Goal: Task Accomplishment & Management: Use online tool/utility

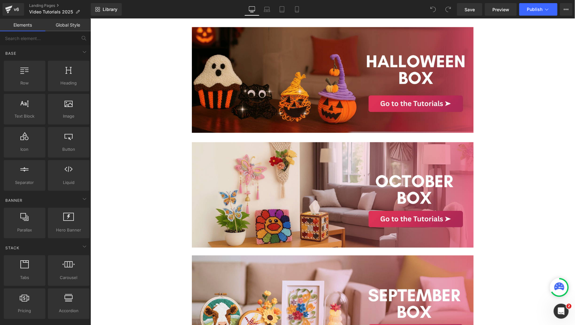
scroll to position [424, 0]
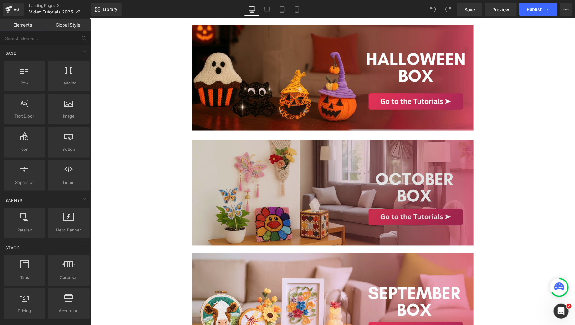
click at [399, 203] on img at bounding box center [332, 193] width 282 height 106
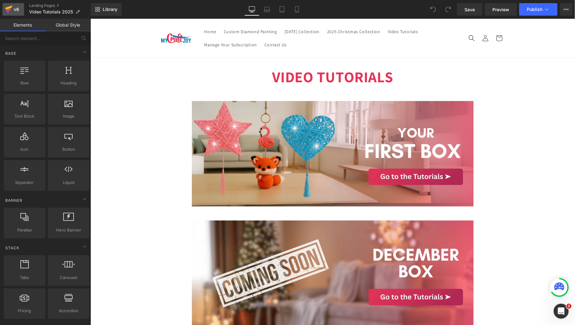
click at [8, 8] on icon at bounding box center [8, 8] width 7 height 4
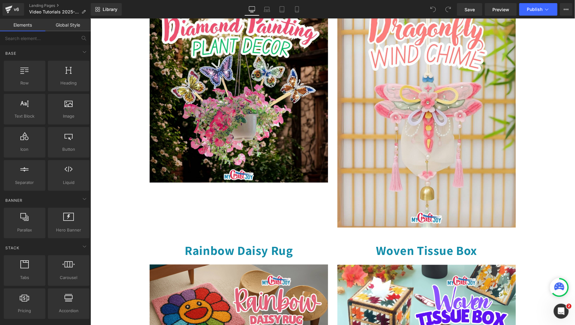
scroll to position [318, 0]
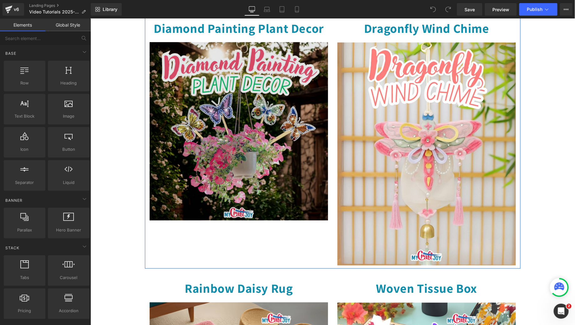
click at [208, 87] on img at bounding box center [238, 128] width 178 height 184
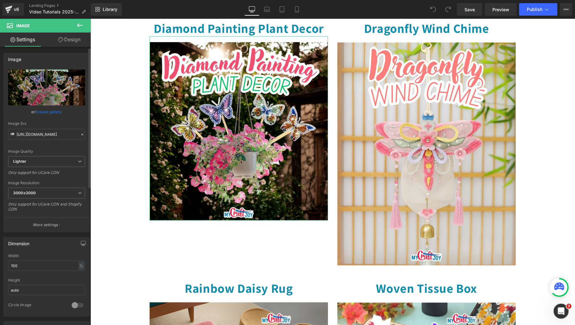
scroll to position [15, 0]
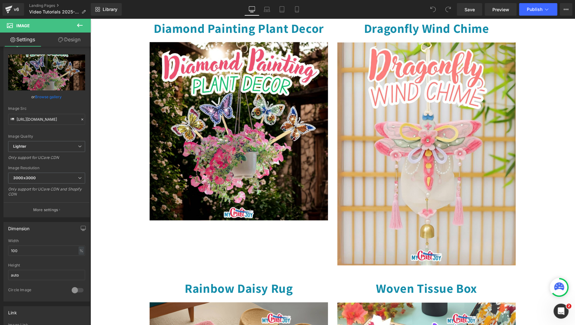
click at [76, 24] on icon at bounding box center [80, 26] width 8 height 8
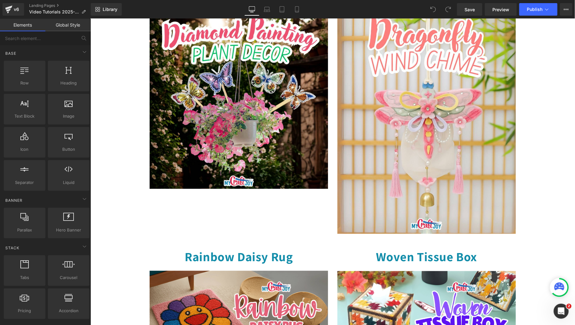
scroll to position [469, 0]
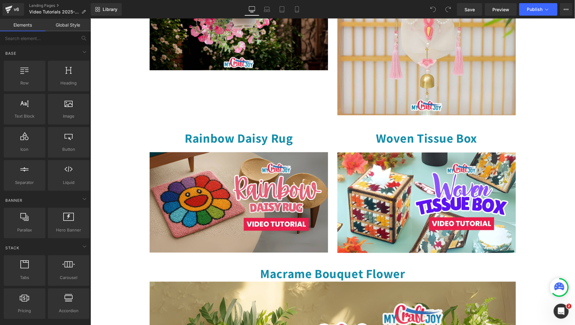
click at [150, 132] on h1 "Rainbow Daisy Rug" at bounding box center [238, 138] width 178 height 16
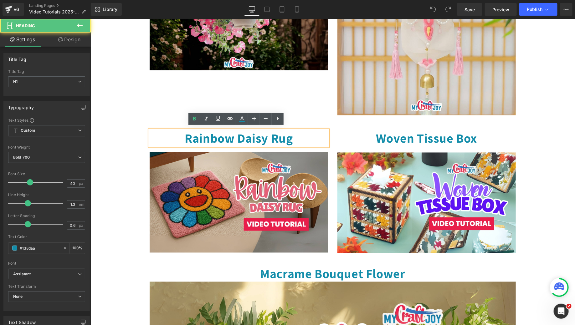
click at [137, 139] on div "Image Your October Box Includes: Heading Diamond Painting Plant Decor Dragonfly…" at bounding box center [332, 95] width 484 height 1012
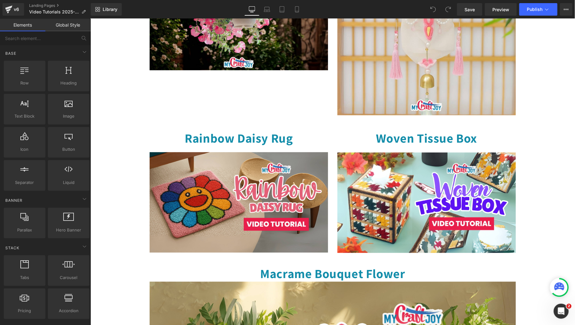
click at [90, 18] on div at bounding box center [90, 18] width 0 height 0
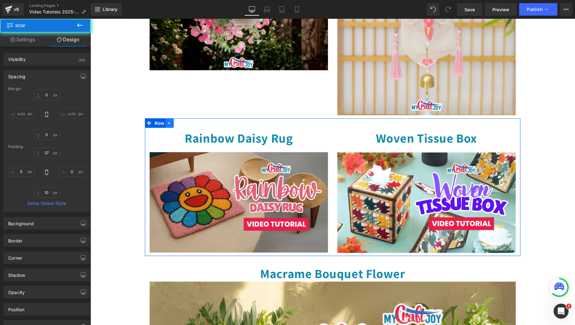
click at [167, 121] on icon at bounding box center [169, 123] width 4 height 5
click at [175, 121] on icon at bounding box center [177, 123] width 4 height 4
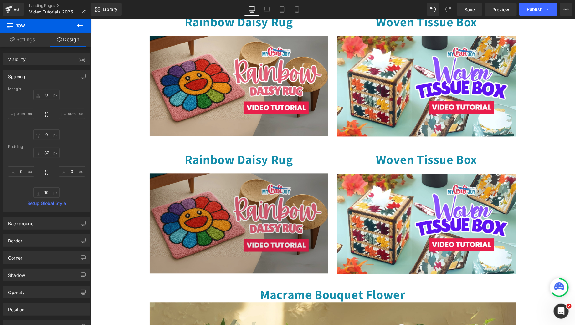
scroll to position [518, 0]
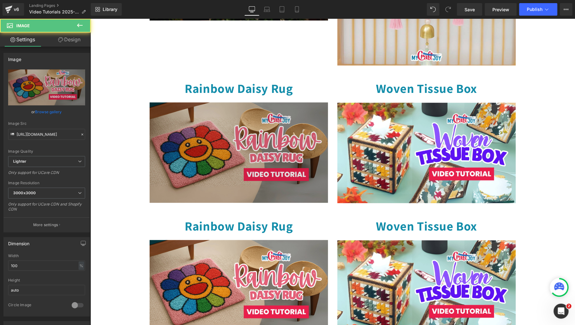
click at [249, 173] on img at bounding box center [238, 149] width 178 height 106
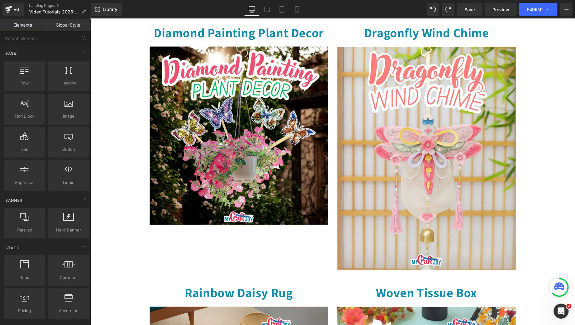
scroll to position [154, 0]
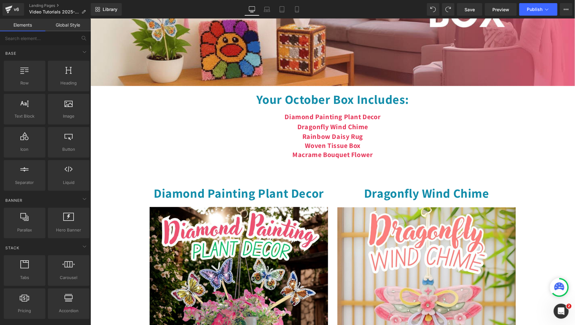
click at [232, 149] on div "Rainbow Daisy Rug Woven Tissue Box Macrame Bouquet Flower" at bounding box center [332, 145] width 484 height 27
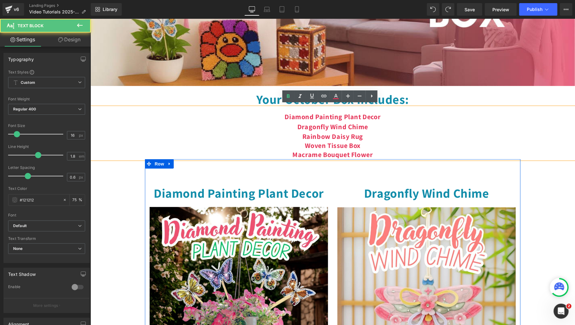
scroll to position [217, 0]
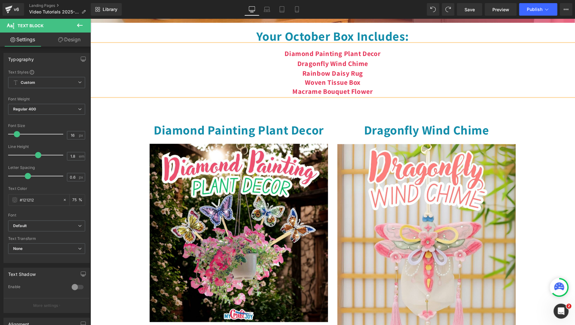
click at [81, 25] on icon at bounding box center [80, 26] width 8 height 8
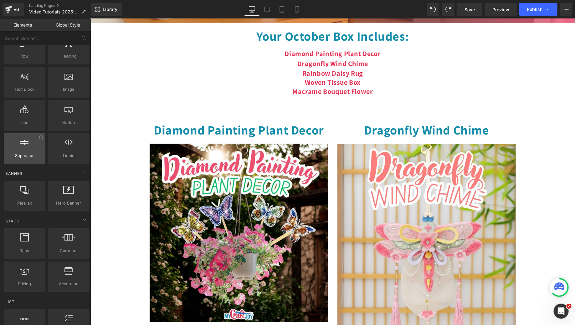
scroll to position [179, 0]
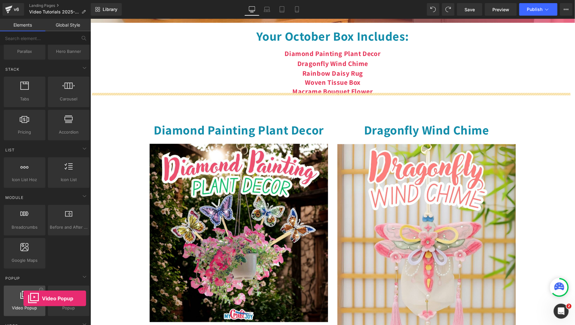
click at [20, 299] on div at bounding box center [25, 298] width 38 height 14
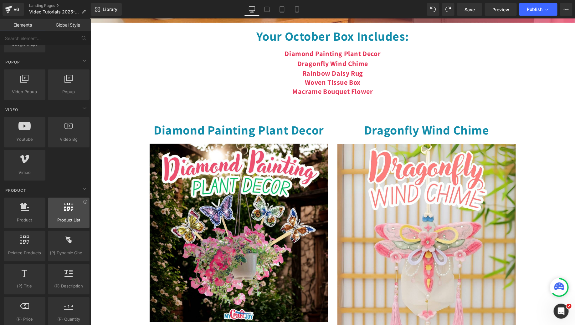
scroll to position [393, 0]
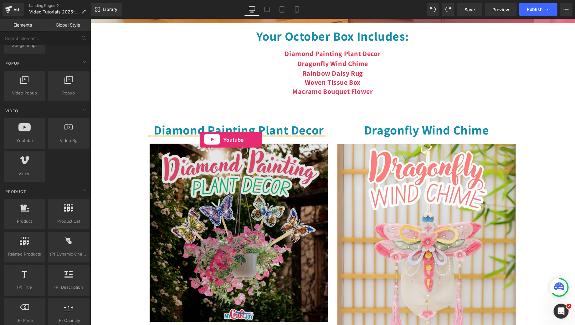
drag, startPoint x: 112, startPoint y: 151, endPoint x: 199, endPoint y: 140, distance: 87.4
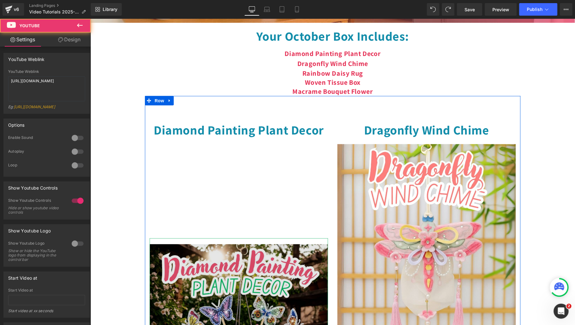
click at [295, 275] on img at bounding box center [238, 330] width 178 height 184
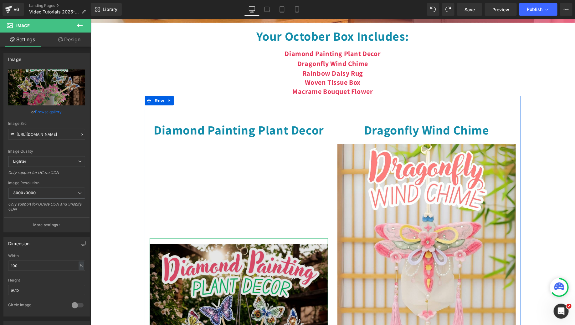
click at [220, 272] on img at bounding box center [238, 330] width 178 height 184
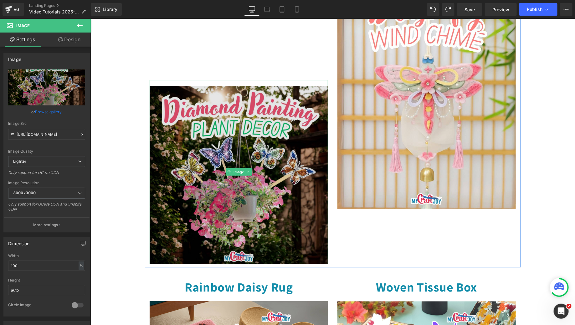
scroll to position [440, 0]
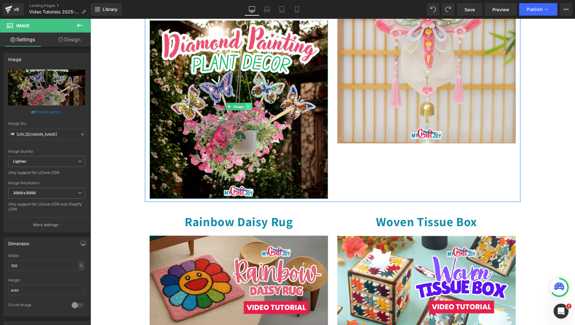
click at [247, 104] on icon at bounding box center [247, 106] width 3 height 4
click at [250, 105] on icon at bounding box center [251, 106] width 3 height 3
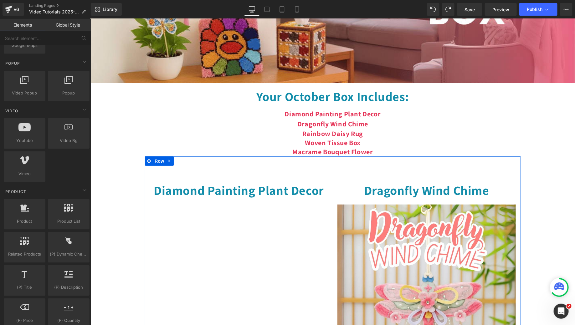
scroll to position [119, 0]
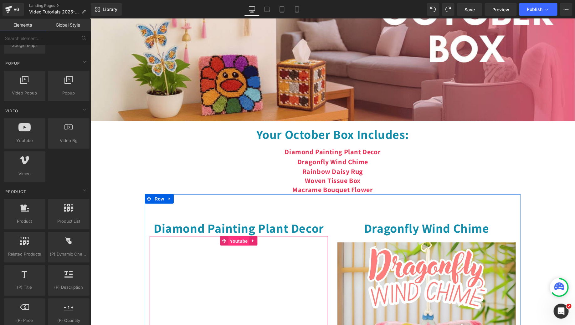
click at [232, 239] on span "Youtube" at bounding box center [238, 240] width 21 height 9
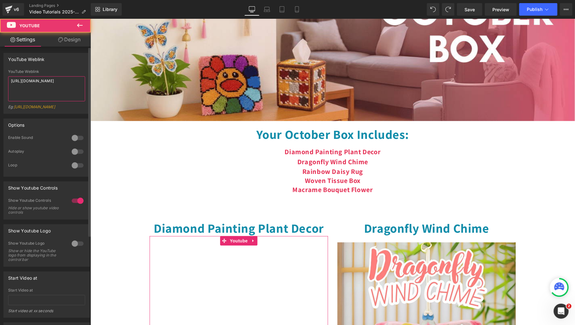
click at [48, 87] on textarea "[URL][DOMAIN_NAME]" at bounding box center [46, 88] width 77 height 25
paste textarea "--pMDbxhEAY&t=4s"
type textarea "[URL][DOMAIN_NAME]"
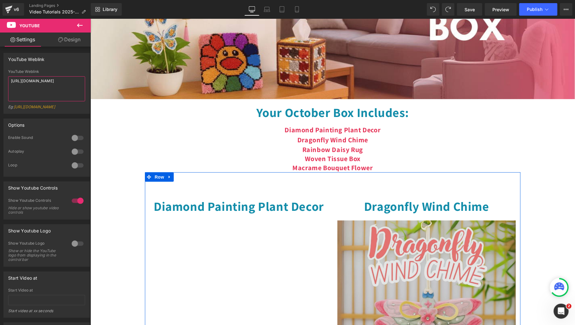
scroll to position [150, 0]
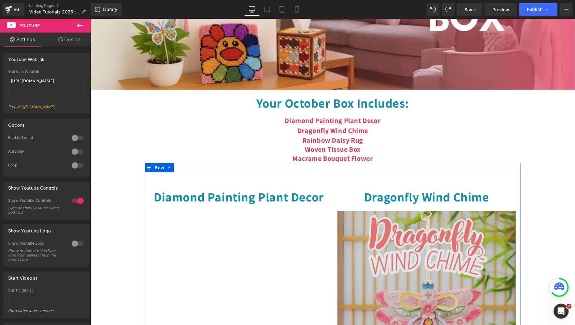
click at [398, 211] on img at bounding box center [426, 319] width 178 height 229
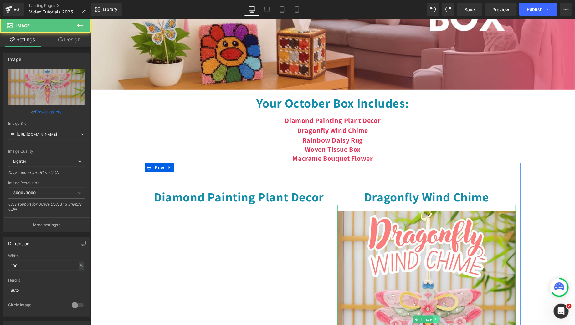
click at [435, 318] on icon at bounding box center [435, 319] width 1 height 2
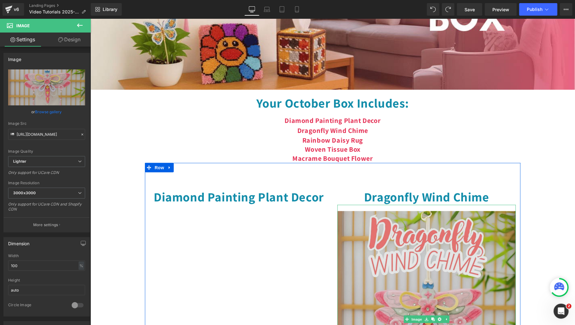
click at [435, 321] on img at bounding box center [426, 319] width 178 height 229
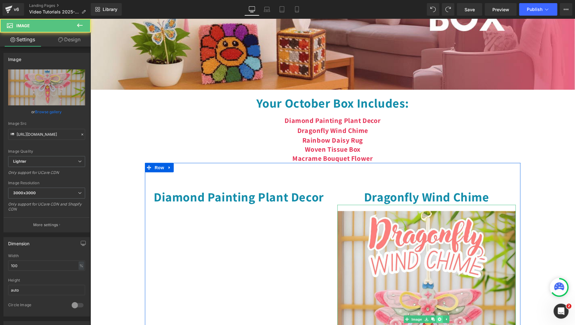
click at [436, 319] on link at bounding box center [439, 319] width 7 height 8
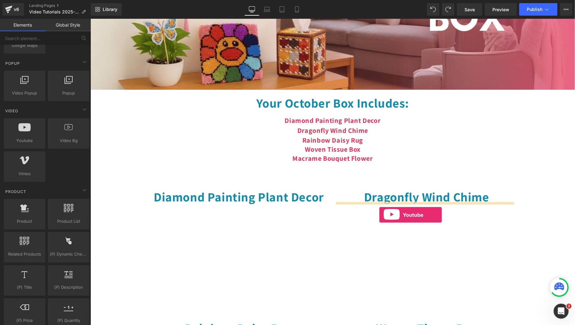
drag, startPoint x: 112, startPoint y: 145, endPoint x: 378, endPoint y: 215, distance: 275.2
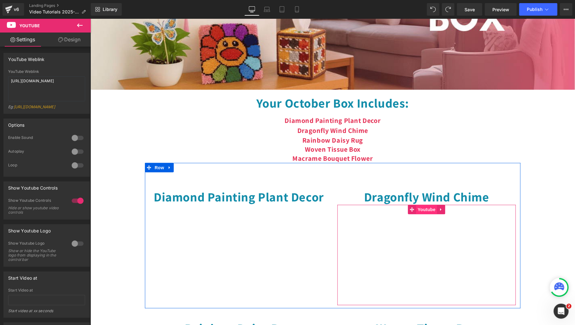
click at [422, 205] on span "Youtube" at bounding box center [425, 209] width 21 height 9
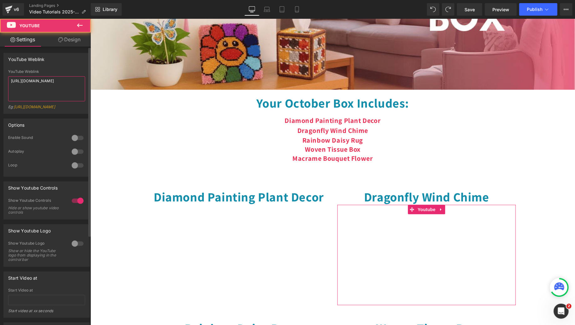
click at [54, 76] on textarea "[URL][DOMAIN_NAME]" at bounding box center [46, 88] width 77 height 25
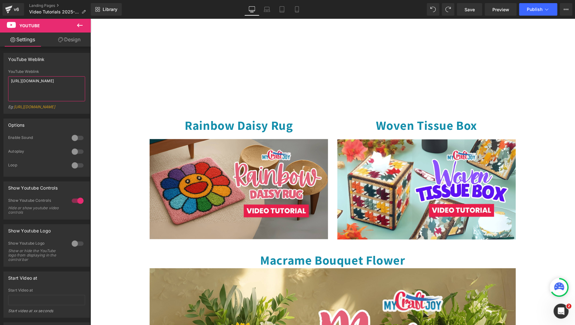
scroll to position [354, 0]
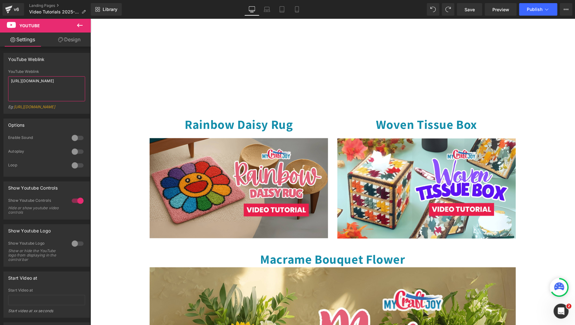
type textarea "[URL][DOMAIN_NAME]"
click at [80, 20] on button at bounding box center [80, 26] width 22 height 14
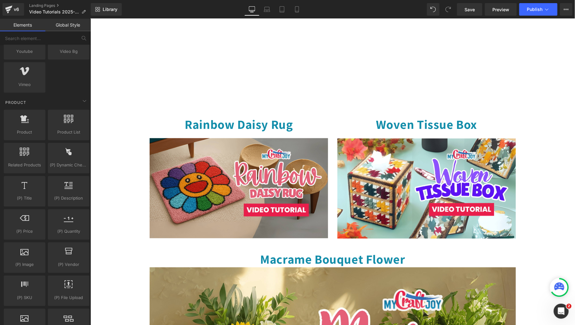
scroll to position [343, 0]
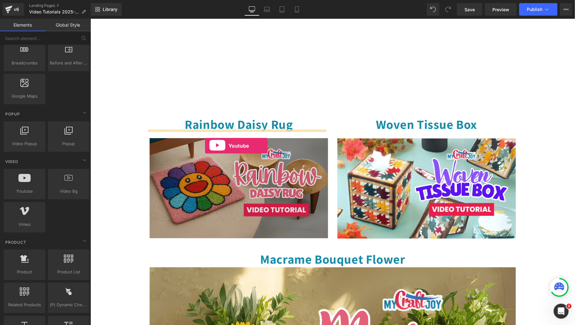
drag, startPoint x: 119, startPoint y: 206, endPoint x: 205, endPoint y: 143, distance: 106.8
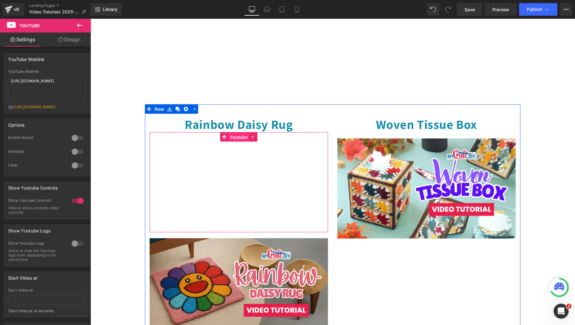
click at [232, 132] on span "Youtube" at bounding box center [238, 136] width 21 height 9
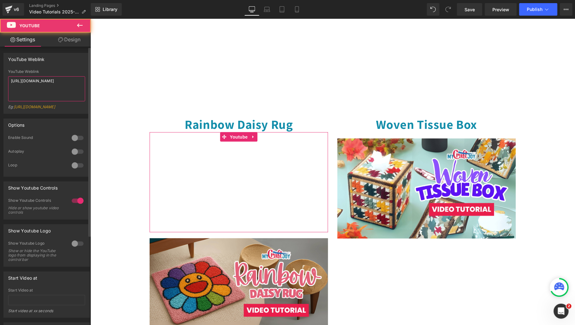
click at [68, 78] on textarea "[URL][DOMAIN_NAME]" at bounding box center [46, 88] width 77 height 25
paste textarea "6SaABG9EmBw"
type textarea "[URL][DOMAIN_NAME]"
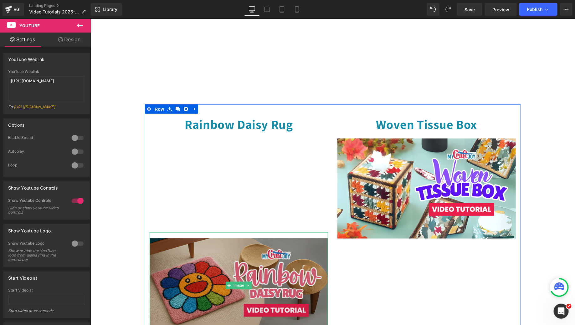
click at [305, 251] on img at bounding box center [238, 285] width 178 height 106
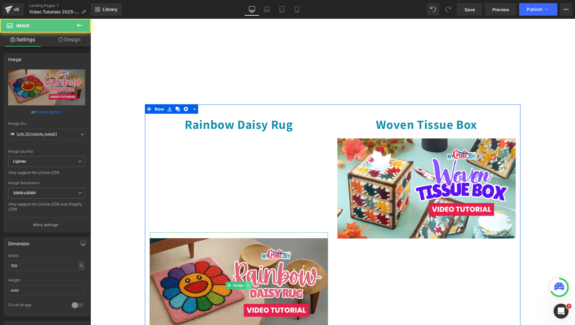
click at [247, 283] on icon at bounding box center [247, 285] width 3 height 4
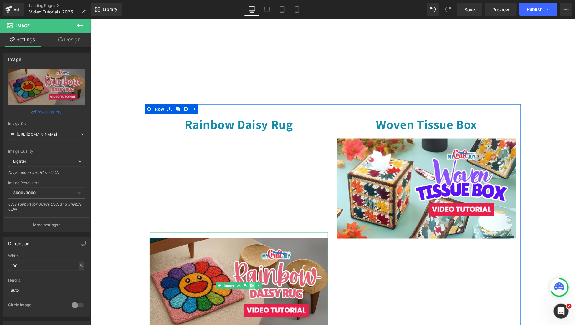
click at [250, 284] on icon at bounding box center [251, 285] width 3 height 3
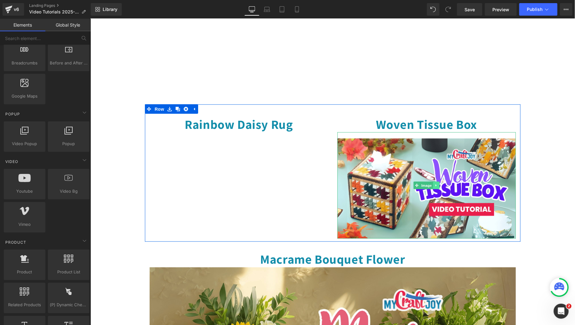
click at [434, 183] on icon at bounding box center [435, 185] width 3 height 4
click at [437, 184] on icon at bounding box center [438, 184] width 3 height 3
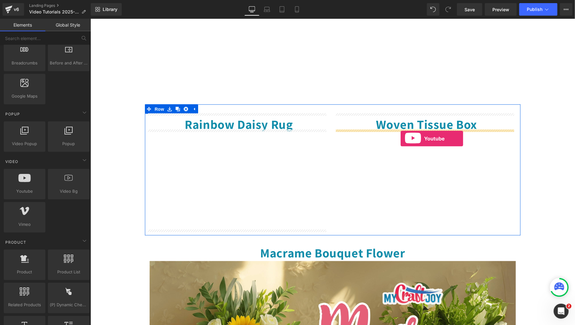
drag, startPoint x: 116, startPoint y: 200, endPoint x: 400, endPoint y: 138, distance: 290.2
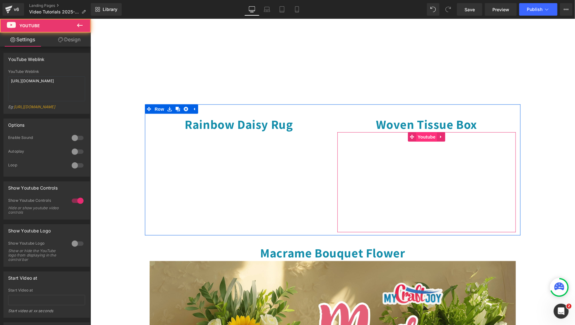
click at [423, 132] on span "Youtube" at bounding box center [425, 136] width 21 height 9
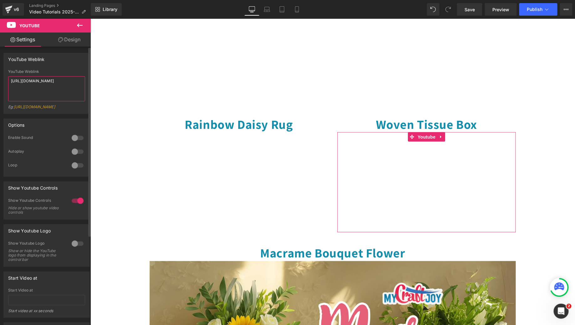
click at [37, 80] on textarea "[URL][DOMAIN_NAME]" at bounding box center [46, 88] width 77 height 25
type textarea "[URL][DOMAIN_NAME]"
click at [535, 135] on div "Image Your October Box Includes: Heading Diamond Painting Plant Decor Dragonfly…" at bounding box center [332, 142] width 484 height 877
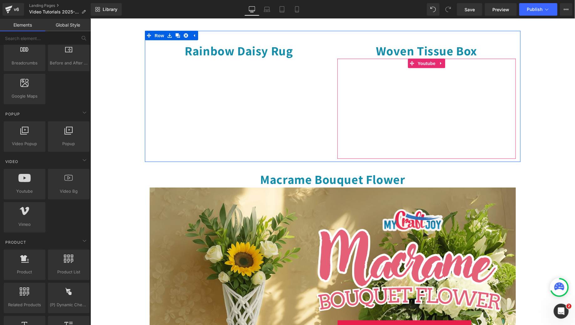
scroll to position [435, 0]
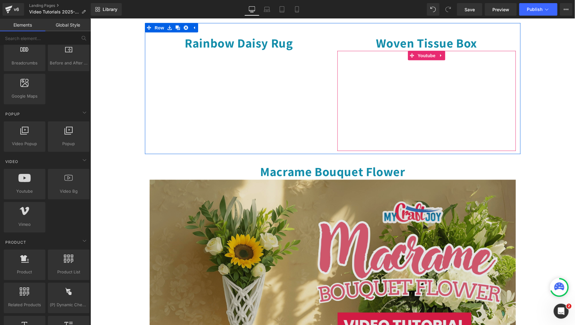
click at [330, 231] on img at bounding box center [332, 283] width 366 height 206
